Goal: Find specific page/section: Find specific page/section

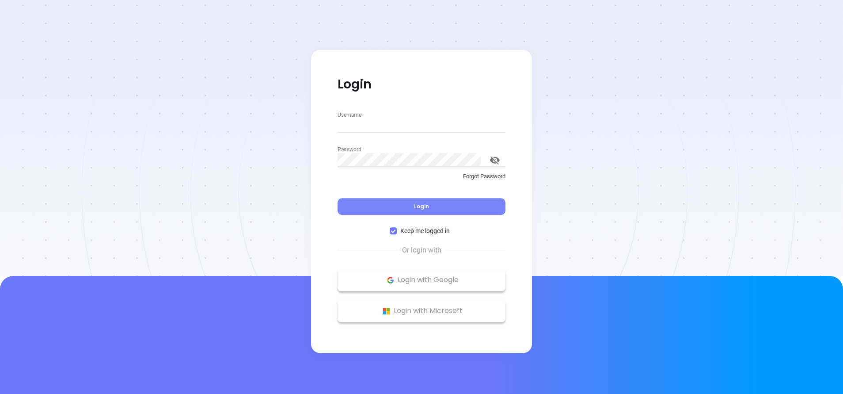
type input "vicky@motiva.net"
click at [425, 205] on span "Login" at bounding box center [421, 206] width 15 height 8
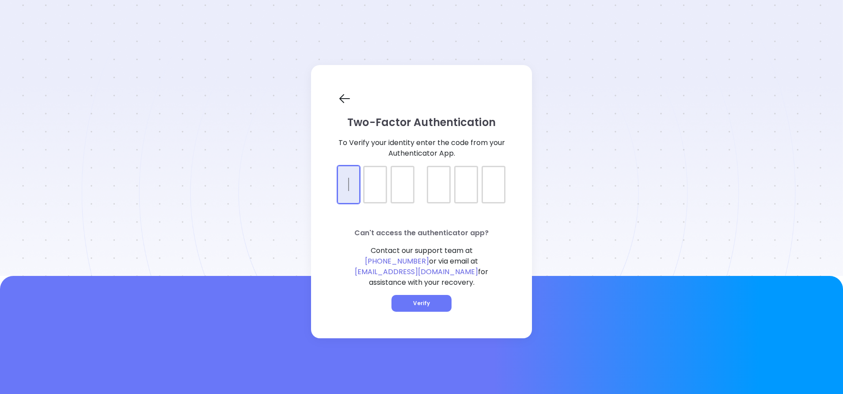
click at [354, 186] on div at bounding box center [422, 177] width 168 height 22
type input "095187"
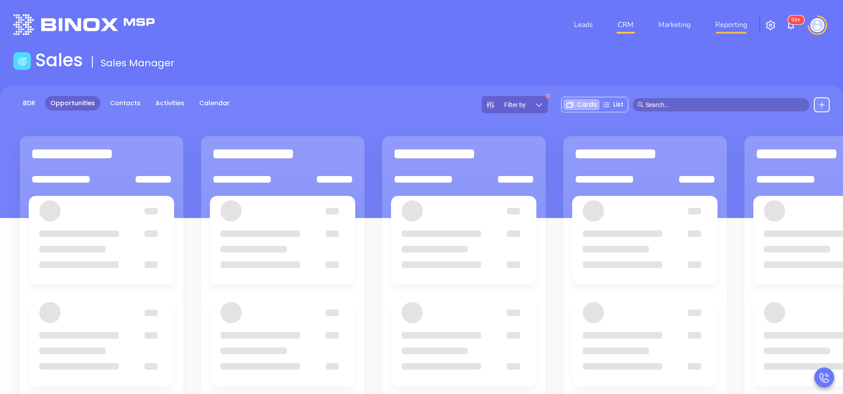
click at [740, 27] on link "Reporting" at bounding box center [731, 25] width 39 height 18
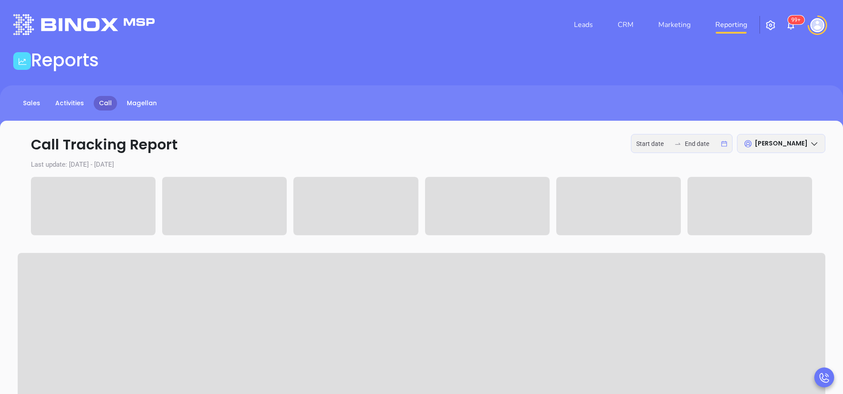
type input "2025-09-29"
click at [707, 144] on input "2025-09-29" at bounding box center [702, 144] width 34 height 10
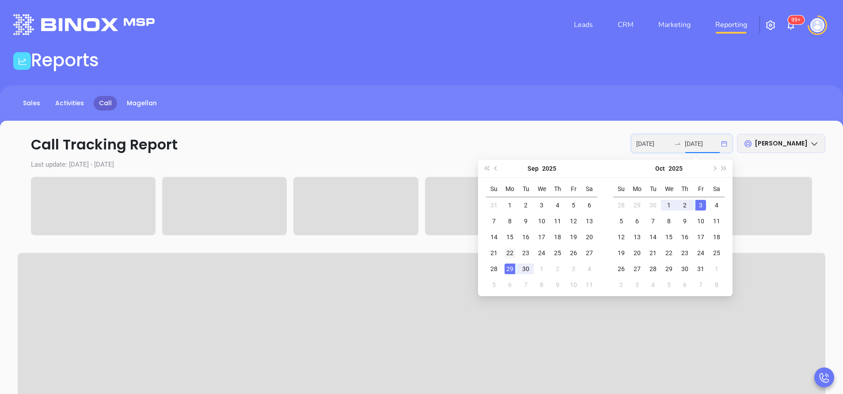
type input "2025-09-22"
click at [514, 253] on div "22" at bounding box center [510, 252] width 11 height 11
click at [573, 251] on div "26" at bounding box center [573, 252] width 11 height 11
type input "2025-09-22"
type input "2025-09-26"
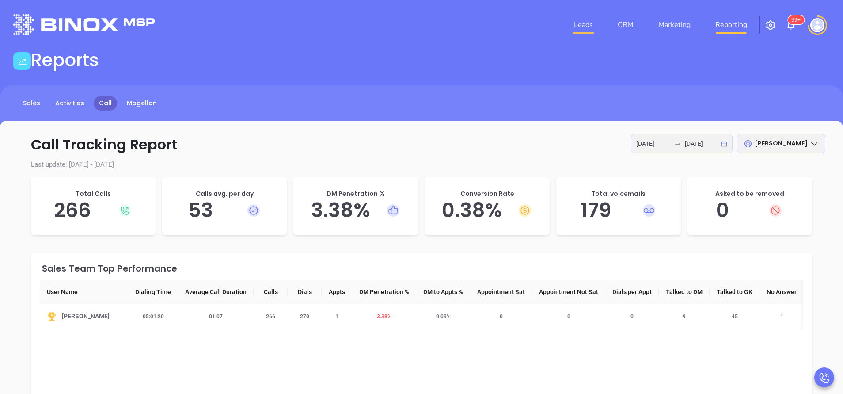
click at [591, 28] on link "Leads" at bounding box center [583, 25] width 26 height 18
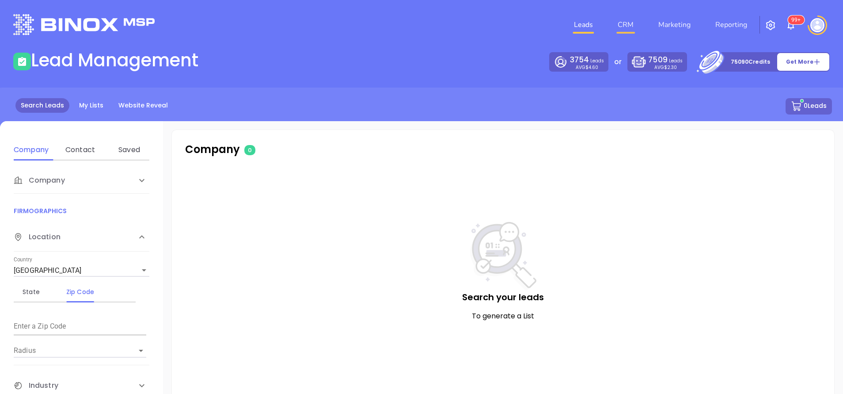
click at [619, 26] on link "CRM" at bounding box center [625, 25] width 23 height 18
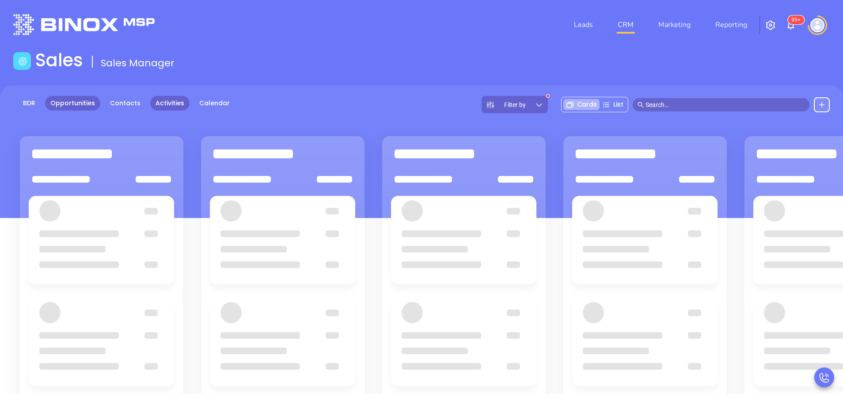
click at [172, 102] on link "Activities" at bounding box center [169, 103] width 39 height 15
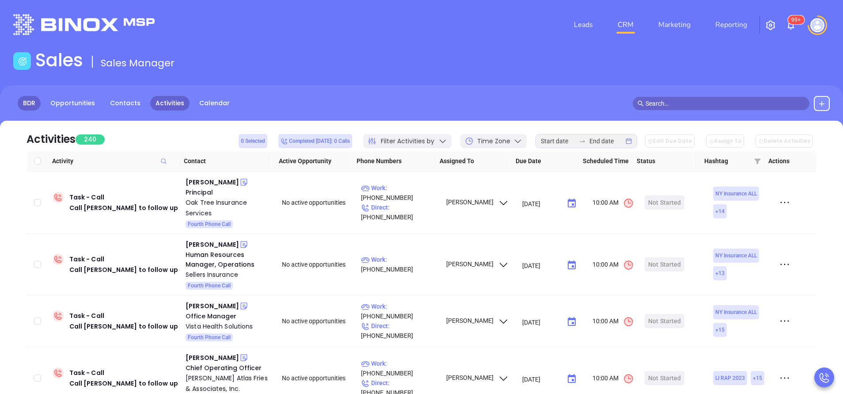
click at [34, 103] on link "BDR" at bounding box center [29, 103] width 23 height 15
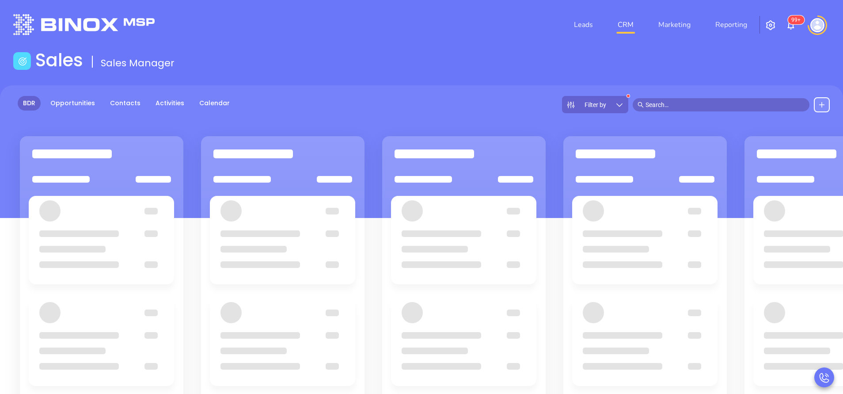
click at [618, 107] on icon at bounding box center [619, 104] width 9 height 9
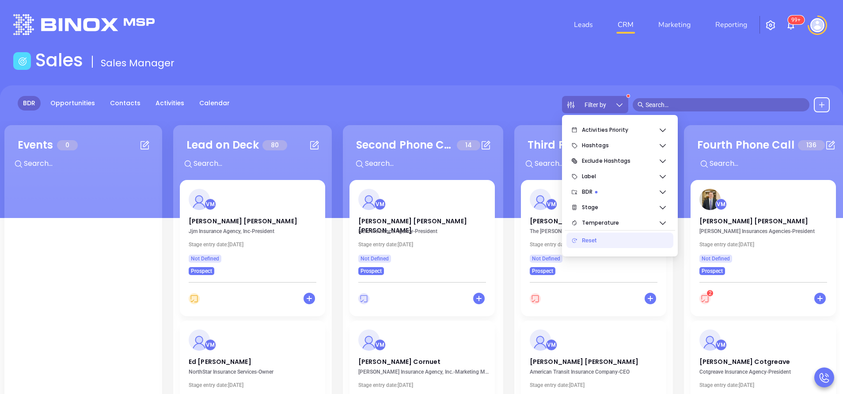
click at [505, 90] on div "BDR Opportunities Contacts Activities Calendar Filter by" at bounding box center [421, 151] width 843 height 133
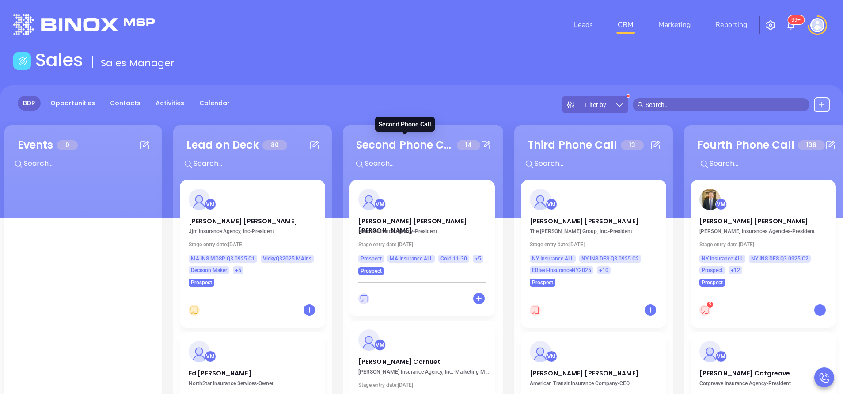
click at [410, 94] on div "BDR Opportunities Contacts Activities Calendar Filter by" at bounding box center [421, 151] width 843 height 133
